Goal: Download file/media

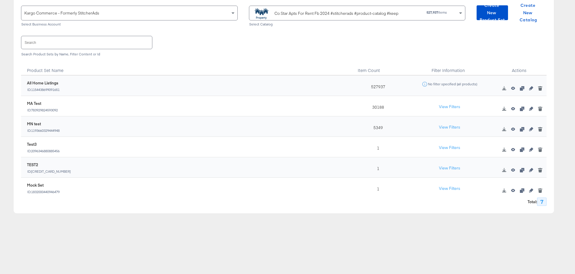
scroll to position [25, 0]
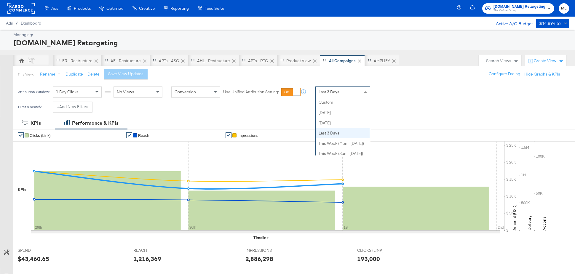
click at [345, 95] on div "Last 3 Days" at bounding box center [342, 92] width 54 height 10
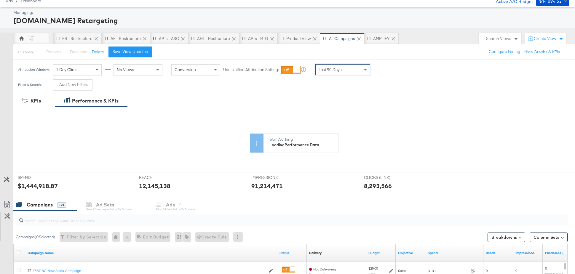
scroll to position [14, 0]
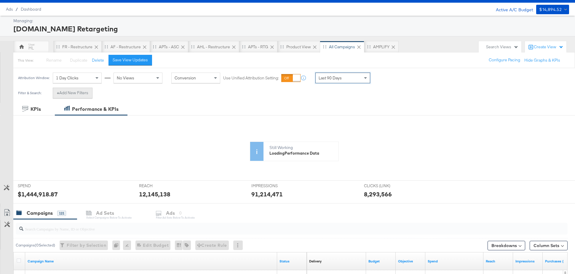
click at [68, 97] on button "+ Add New Filters" at bounding box center [73, 93] width 40 height 11
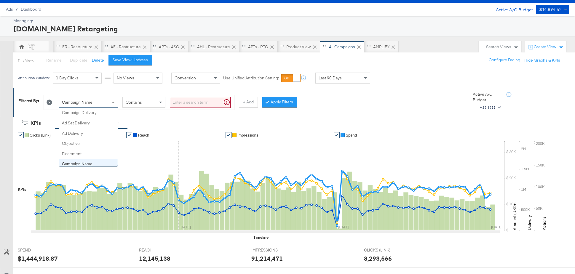
click at [107, 102] on div "Campaign Name" at bounding box center [88, 102] width 59 height 10
type input "s"
type input "imp"
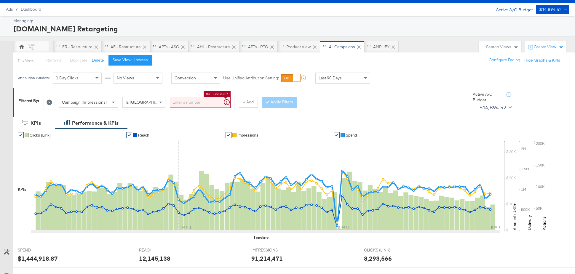
click at [187, 101] on input "search" at bounding box center [200, 102] width 61 height 11
type input "0"
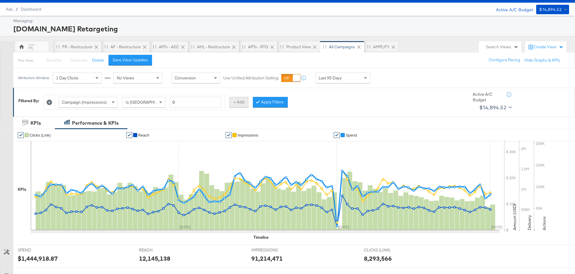
click at [241, 101] on button "+ Add" at bounding box center [238, 102] width 19 height 11
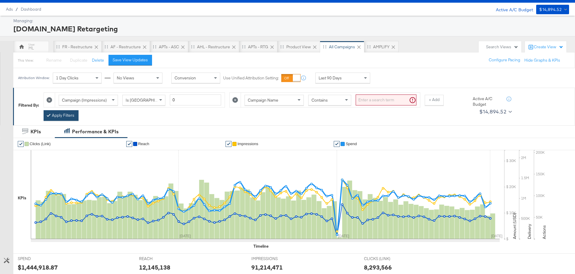
click at [68, 117] on button "Apply Filters" at bounding box center [61, 115] width 35 height 11
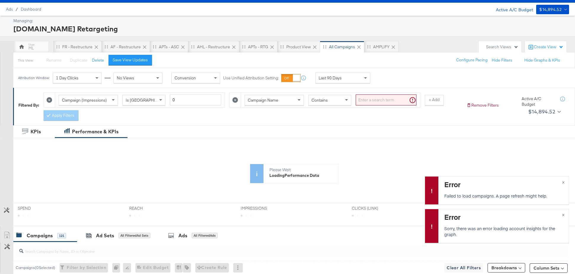
click at [233, 99] on icon at bounding box center [235, 100] width 6 height 6
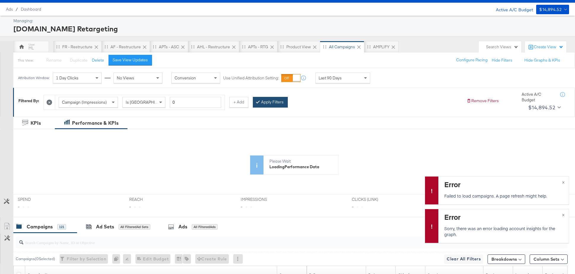
click at [261, 100] on button "Apply Filters" at bounding box center [270, 102] width 35 height 11
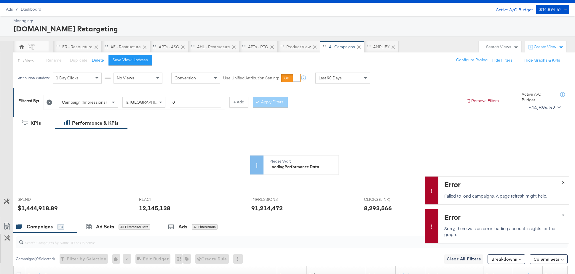
click at [561, 181] on button "×" at bounding box center [562, 182] width 11 height 11
click at [562, 214] on span "×" at bounding box center [563, 214] width 3 height 7
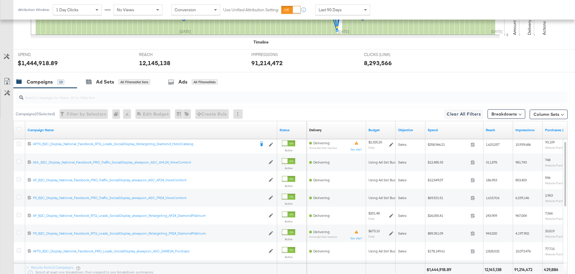
scroll to position [260, 0]
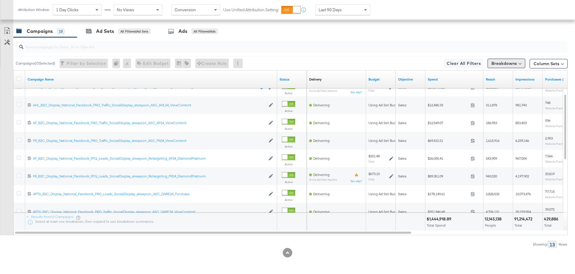
click at [505, 63] on button "Breakdowns" at bounding box center [506, 63] width 38 height 9
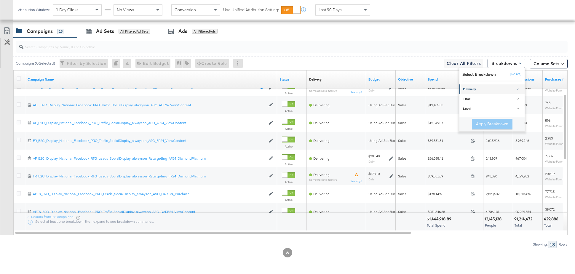
click at [520, 90] on div "Delivery" at bounding box center [492, 89] width 59 height 5
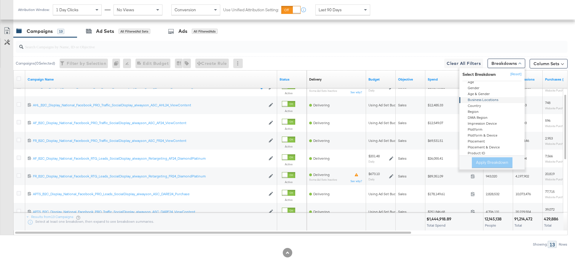
scroll to position [23, 0]
click at [484, 141] on div "Placement" at bounding box center [492, 141] width 64 height 6
click at [488, 164] on button "Apply Breakdown" at bounding box center [492, 162] width 41 height 11
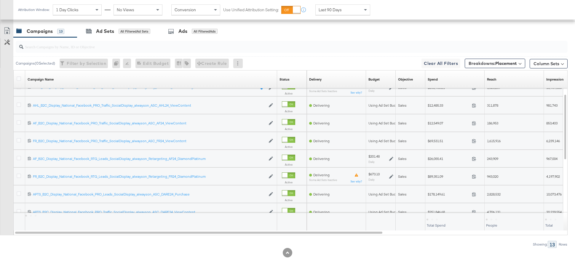
scroll to position [260, 0]
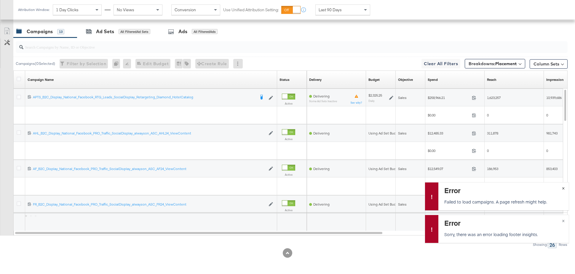
click at [562, 187] on span "×" at bounding box center [563, 187] width 3 height 7
click at [562, 222] on span "×" at bounding box center [563, 220] width 3 height 7
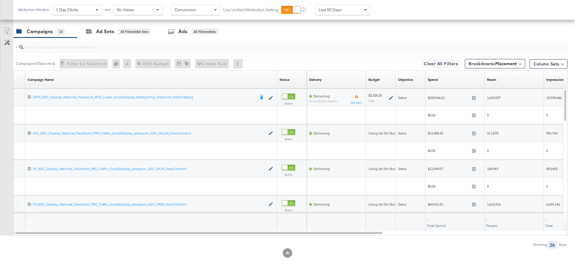
scroll to position [260, 0]
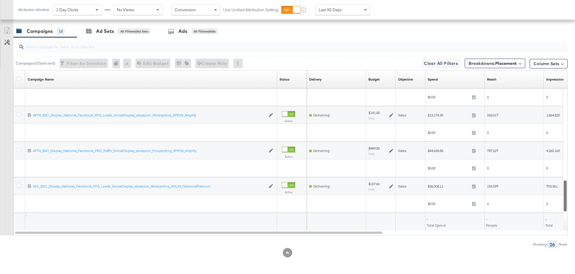
drag, startPoint x: 563, startPoint y: 171, endPoint x: 571, endPoint y: 195, distance: 24.7
click at [571, 195] on div "KPIs Performance & KPIs Customize KPIs ✔ Clicks (Link) ✔ Reach ✔ Impressions ✔ …" at bounding box center [287, 72] width 575 height 403
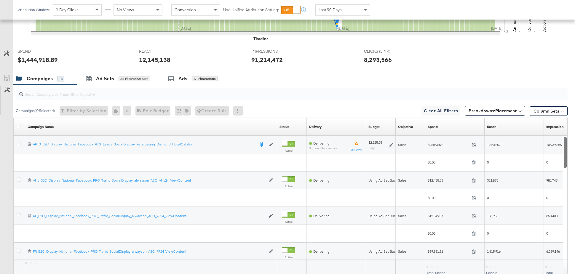
scroll to position [213, 0]
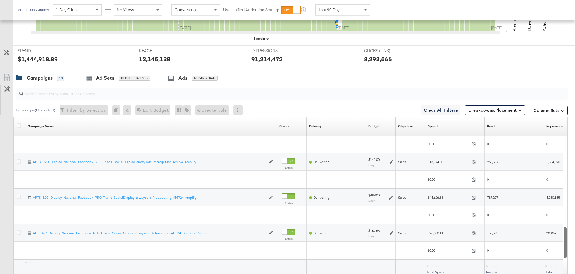
drag, startPoint x: 564, startPoint y: 149, endPoint x: 562, endPoint y: 254, distance: 104.6
click at [562, 254] on div "Campaign Name Sorting Unavailable Status Sorting Unavailable Delivery Sorting U…" at bounding box center [290, 199] width 554 height 165
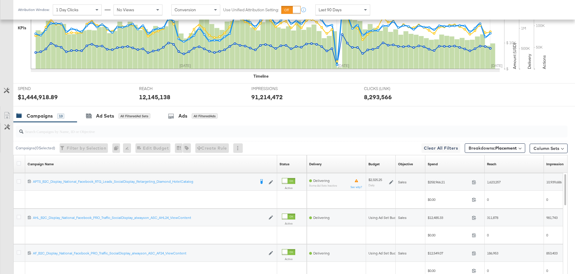
scroll to position [175, 0]
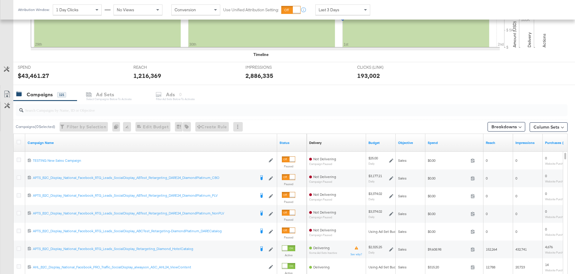
scroll to position [246, 0]
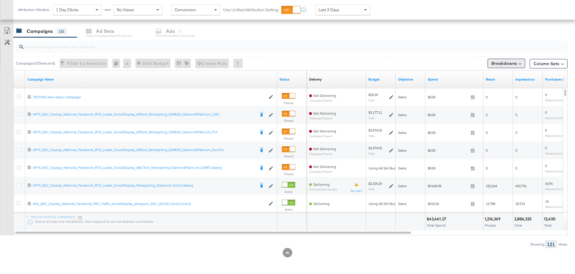
click at [502, 60] on button "Breakdowns" at bounding box center [506, 63] width 38 height 9
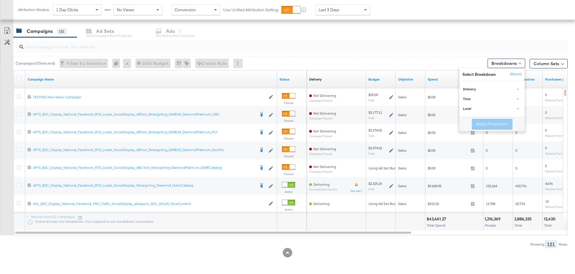
click at [496, 83] on div "Delivery None Age Gender Age & Gender Business Locations Country Region DMA Reg…" at bounding box center [491, 99] width 65 height 36
click at [497, 88] on div "Delivery" at bounding box center [492, 89] width 59 height 5
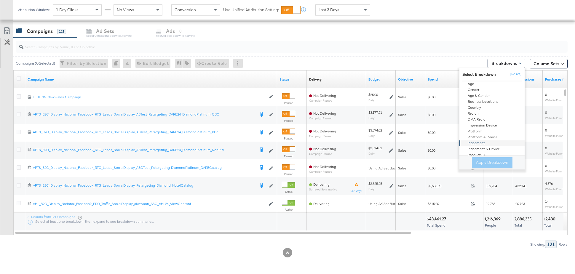
click at [477, 144] on div "Placement" at bounding box center [492, 144] width 64 height 6
click at [487, 163] on button "Apply Breakdown" at bounding box center [492, 162] width 41 height 11
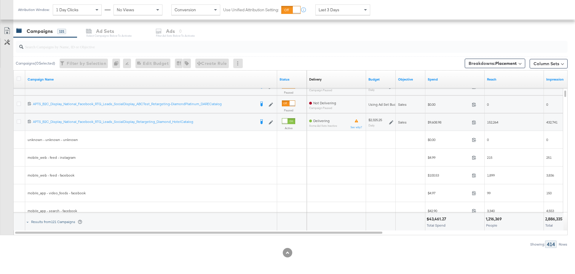
click at [28, 222] on span at bounding box center [28, 222] width 2 height 2
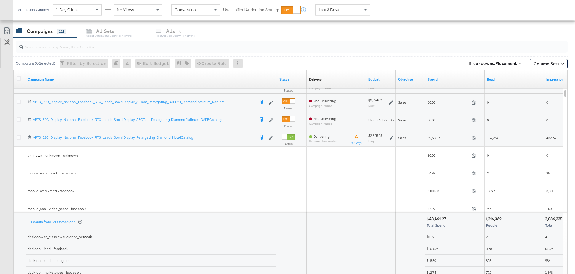
click at [334, 10] on span "Last 3 Days" at bounding box center [328, 9] width 21 height 5
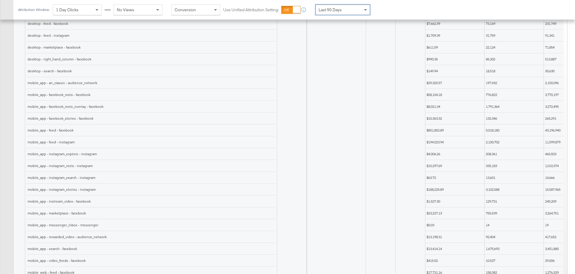
scroll to position [477, 0]
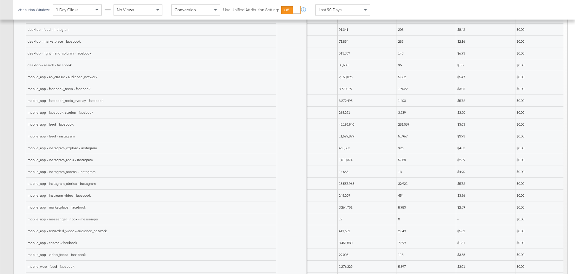
click at [7, 38] on div "Customize KPIs Export as CSV" at bounding box center [6, 48] width 13 height 509
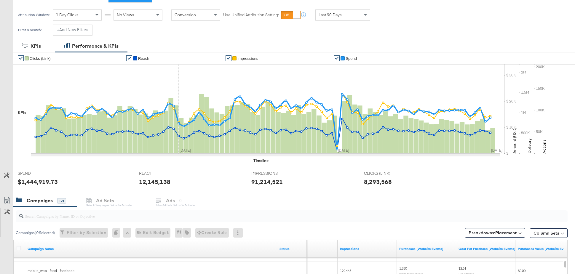
scroll to position [78, 0]
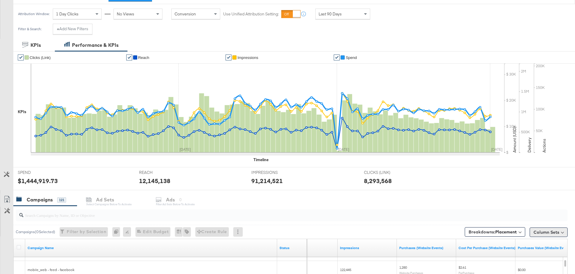
click at [540, 230] on button "Column Sets" at bounding box center [548, 231] width 38 height 9
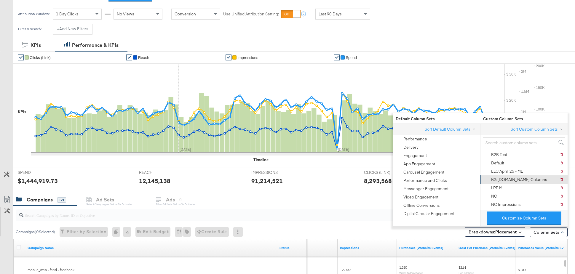
click at [520, 179] on div "KG Apts.com Columns" at bounding box center [519, 180] width 56 height 6
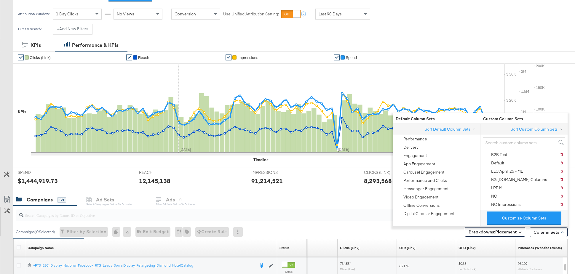
click at [7, 130] on div "Customize KPIs ✔ Clicks (Link) ✔ Reach ✔ Impressions ✔ Spend KPIs Wed, Sep 17th…" at bounding box center [287, 120] width 575 height 139
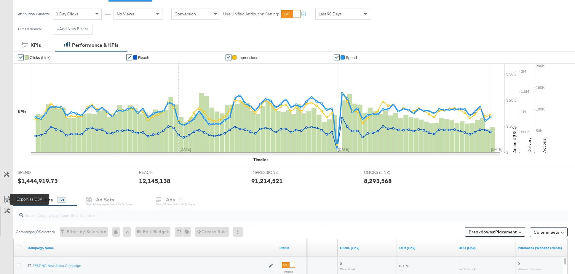
click at [7, 201] on icon at bounding box center [7, 199] width 7 height 7
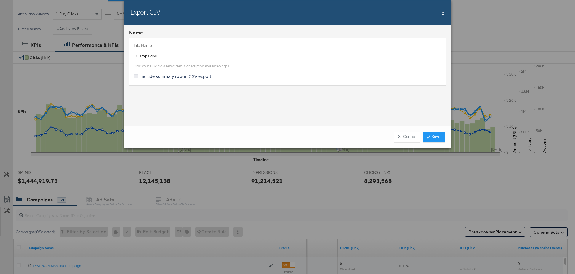
click at [136, 76] on icon at bounding box center [136, 76] width 4 height 4
click at [0, 0] on input "Include summary row in CSV export" at bounding box center [0, 0] width 0 height 0
click at [431, 136] on link "Save" at bounding box center [433, 137] width 21 height 11
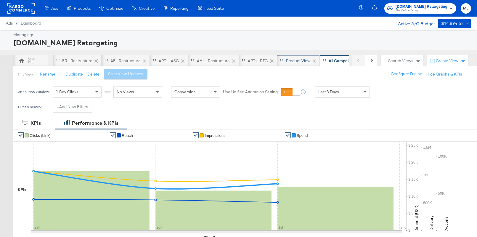
click at [296, 60] on div "Product View" at bounding box center [298, 61] width 25 height 6
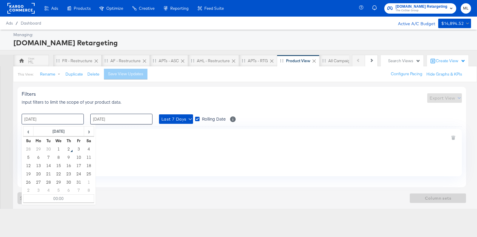
click at [60, 114] on input "[DATE]" at bounding box center [53, 119] width 62 height 11
click at [33, 129] on span "‹" at bounding box center [28, 131] width 9 height 9
drag, startPoint x: 40, startPoint y: 148, endPoint x: 62, endPoint y: 142, distance: 22.8
click at [41, 148] on td "1" at bounding box center [38, 149] width 10 height 8
type input "[DATE] 00:00"
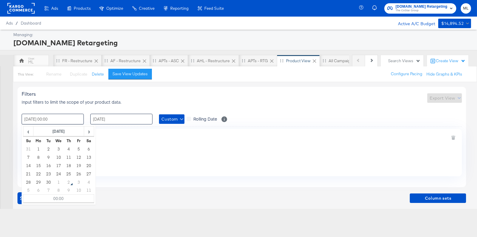
click at [111, 118] on input "[DATE]" at bounding box center [121, 119] width 62 height 11
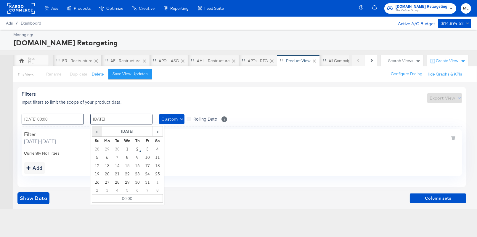
click at [98, 135] on span "‹" at bounding box center [96, 131] width 9 height 9
click at [115, 181] on td "30" at bounding box center [117, 182] width 10 height 8
type input "[DATE] 00:00"
click at [177, 102] on div "Filters Input filters to limit the scope of your product data. Export View" at bounding box center [242, 98] width 440 height 14
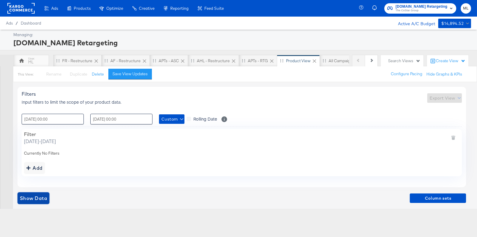
click at [34, 199] on span "Show Data" at bounding box center [33, 198] width 27 height 8
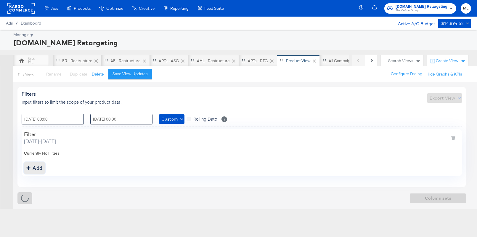
click at [30, 167] on icon "addbutton" at bounding box center [28, 168] width 4 height 4
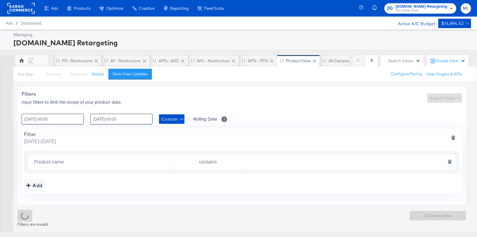
click at [47, 164] on input "Product name" at bounding box center [101, 162] width 138 height 12
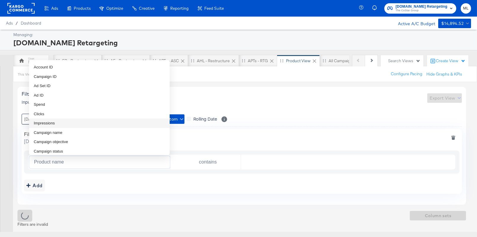
drag, startPoint x: 50, startPoint y: 122, endPoint x: 77, endPoint y: 127, distance: 27.1
click at [51, 122] on span "Impressions" at bounding box center [44, 123] width 21 height 6
type input "Impressions"
type input "is greater than"
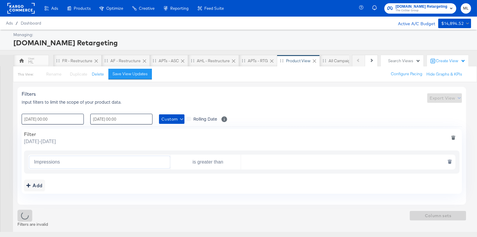
click at [248, 165] on input "text" at bounding box center [347, 162] width 212 height 12
type input "0"
click at [299, 129] on div "Filter [DATE] - [DATE] Impressions is greater than 0 Add" at bounding box center [242, 161] width 440 height 65
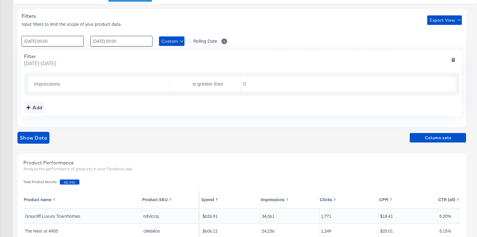
scroll to position [78, 0]
click at [435, 24] on button "Export View" at bounding box center [444, 19] width 35 height 9
click at [437, 41] on span "Bulk Export" at bounding box center [443, 45] width 23 height 12
click at [453, 18] on span "Export View" at bounding box center [445, 19] width 30 height 7
click at [346, 23] on div at bounding box center [238, 118] width 477 height 237
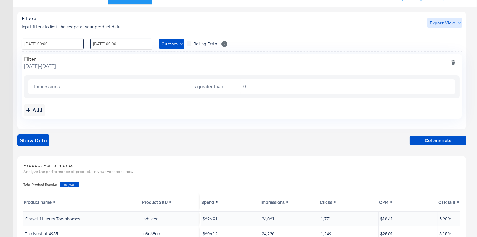
scroll to position [75, 0]
click at [135, 86] on input "Impressions" at bounding box center [101, 87] width 138 height 12
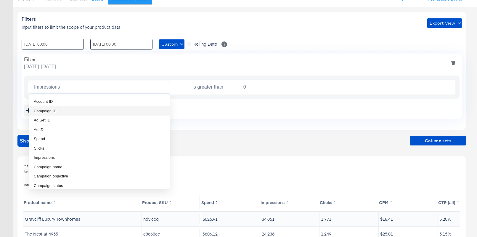
click at [73, 108] on li "Campaign ID" at bounding box center [99, 110] width 141 height 9
type input "Campaign ID"
type input "is"
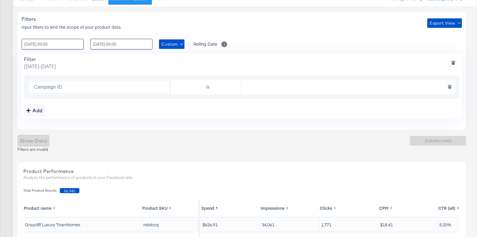
click at [268, 86] on input "text" at bounding box center [347, 87] width 212 height 12
paste input "120213449240370614"
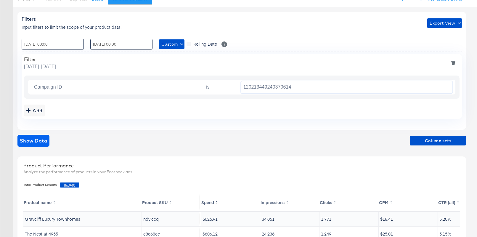
type input "120213449240370614"
click at [42, 139] on span "Show Data" at bounding box center [33, 141] width 27 height 8
click at [449, 22] on span "Export View" at bounding box center [445, 23] width 30 height 7
click at [439, 46] on span "Bulk Export" at bounding box center [443, 48] width 23 height 12
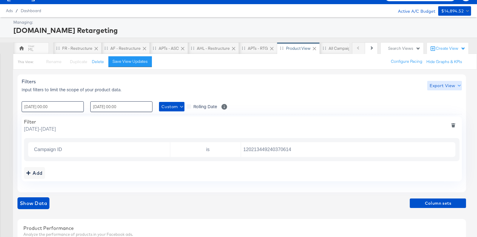
scroll to position [0, 0]
